Goal: Check status: Check status

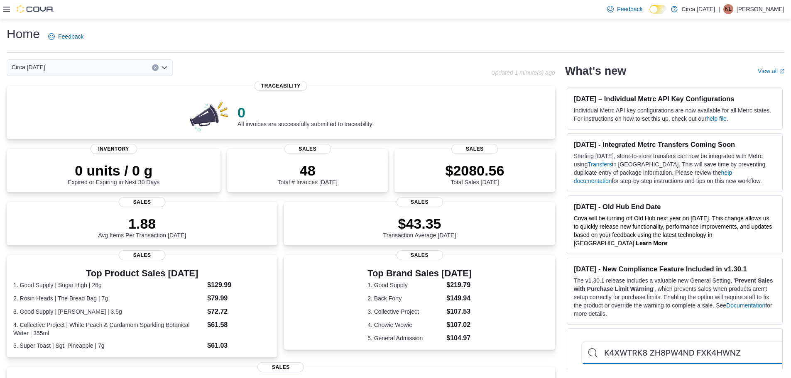
click at [79, 66] on div "Circa 1818" at bounding box center [90, 67] width 166 height 17
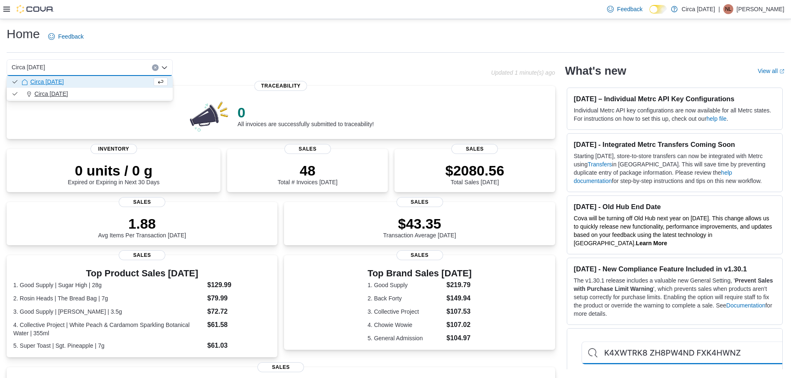
click at [39, 95] on span "Circa 1818" at bounding box center [51, 94] width 34 height 8
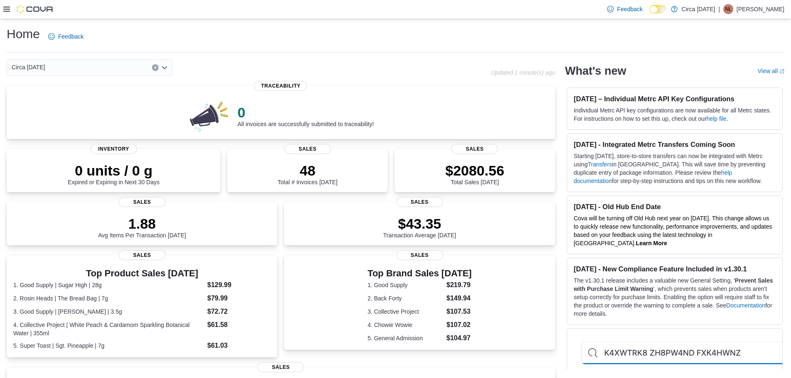
click at [8, 13] on div at bounding box center [28, 9] width 51 height 8
click at [6, 10] on icon at bounding box center [6, 9] width 7 height 7
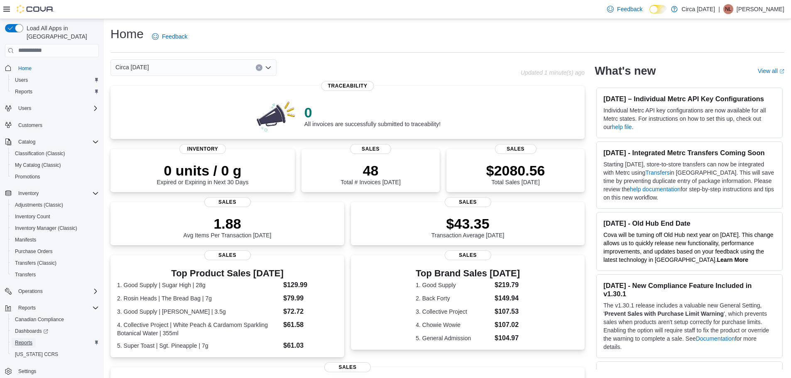
click at [26, 340] on span "Reports" at bounding box center [23, 343] width 17 height 7
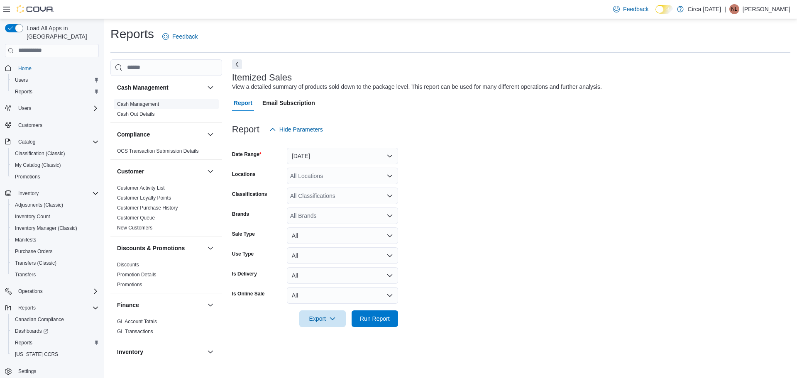
click at [143, 105] on link "Cash Management" at bounding box center [138, 104] width 42 height 6
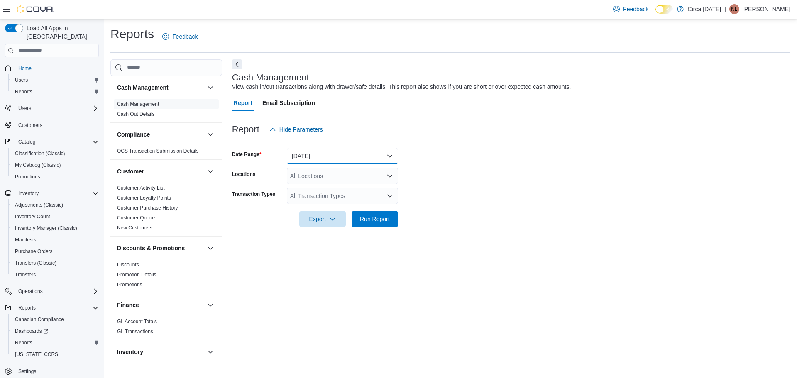
click at [312, 154] on button "Today" at bounding box center [342, 156] width 111 height 17
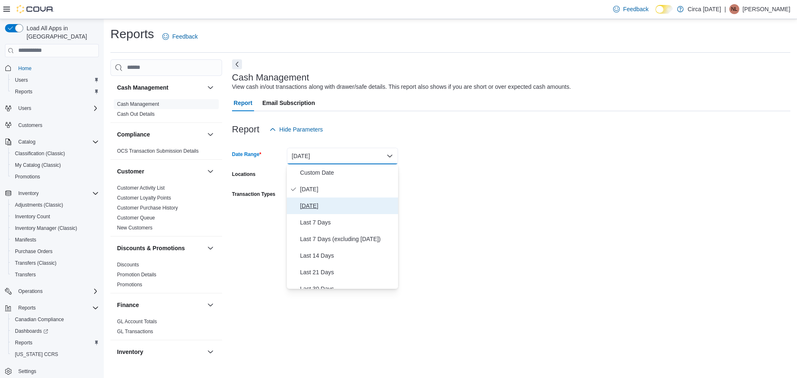
click at [316, 210] on span "Yesterday" at bounding box center [347, 206] width 95 height 10
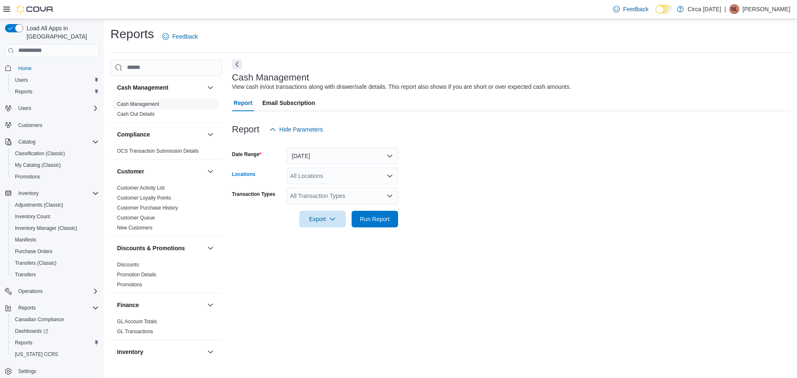
click at [322, 178] on div "All Locations" at bounding box center [342, 176] width 111 height 17
click at [319, 200] on span "Circa 1818" at bounding box center [322, 202] width 34 height 8
click at [268, 228] on div at bounding box center [511, 233] width 559 height 10
click at [309, 196] on div "All Transaction Types" at bounding box center [342, 196] width 111 height 17
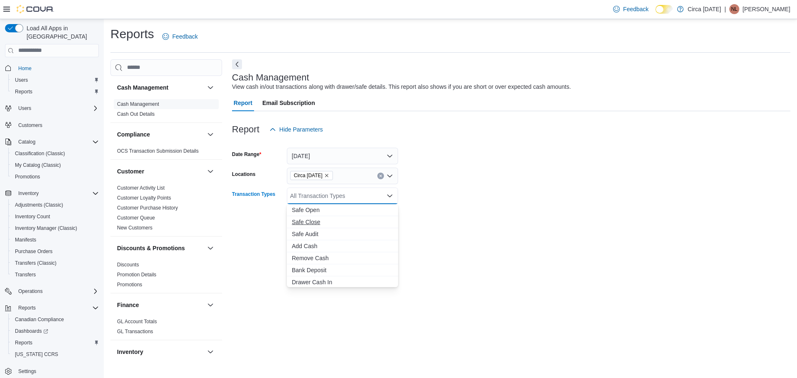
click at [316, 224] on span "Safe Close" at bounding box center [342, 222] width 101 height 8
click at [262, 240] on div "Cash Management View cash in/out transactions along with drawer/safe details. T…" at bounding box center [511, 209] width 559 height 300
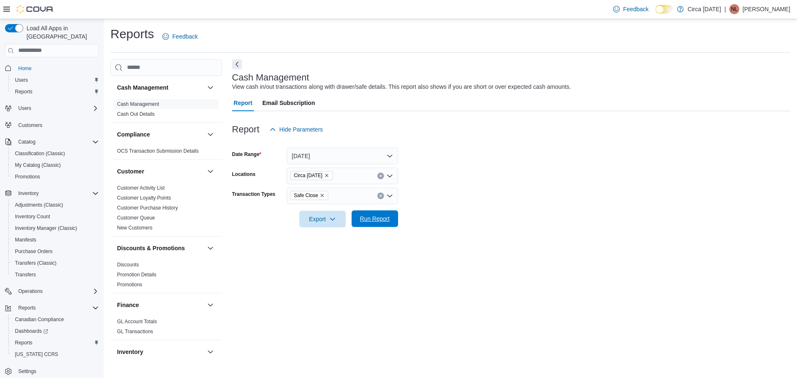
click at [371, 221] on span "Run Report" at bounding box center [375, 219] width 30 height 8
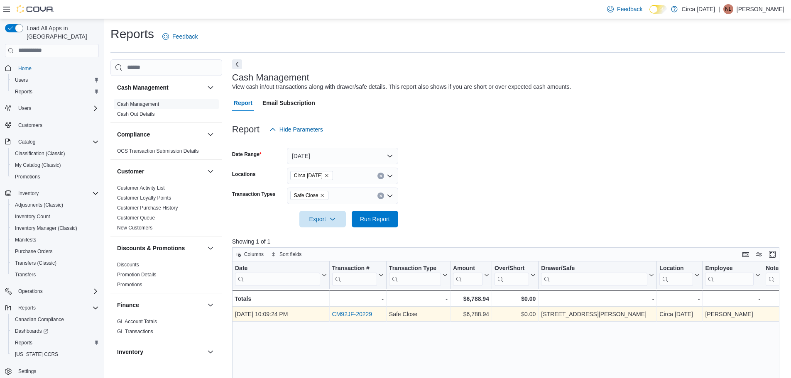
click at [360, 316] on link "CM92JF-20229" at bounding box center [352, 314] width 40 height 7
